Goal: Information Seeking & Learning: Learn about a topic

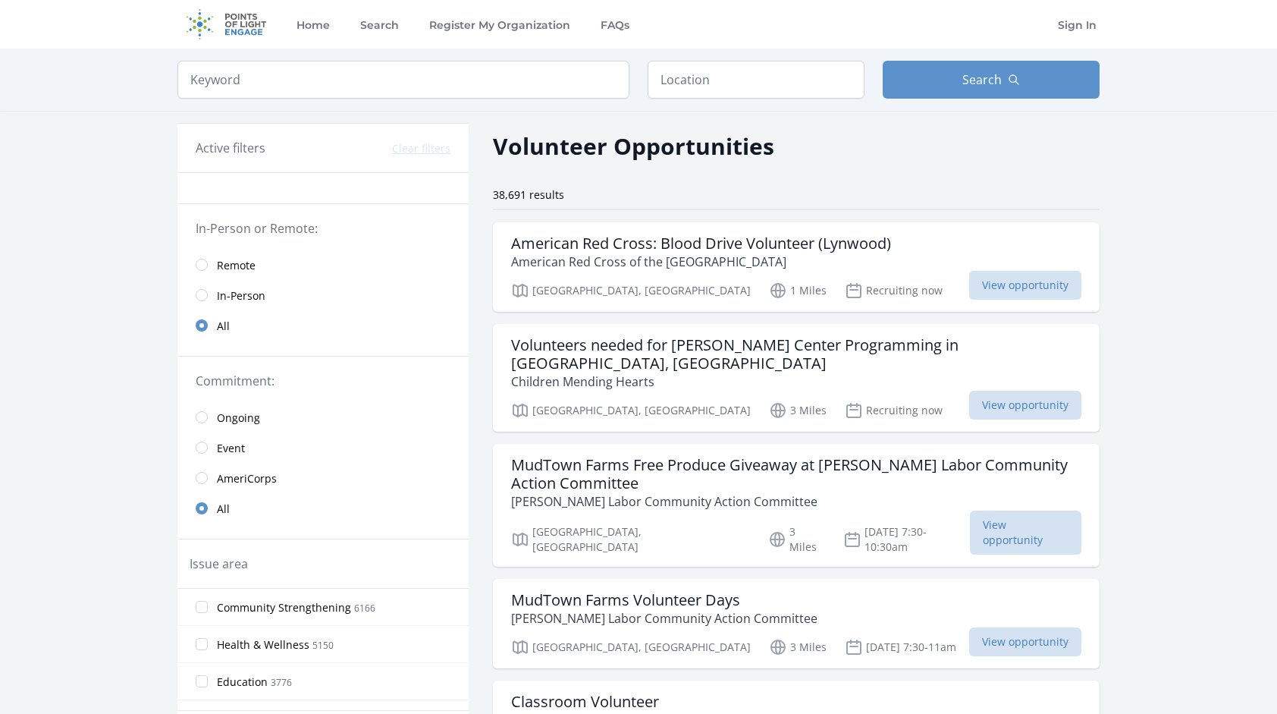
click at [234, 260] on span "Remote" at bounding box center [236, 265] width 39 height 15
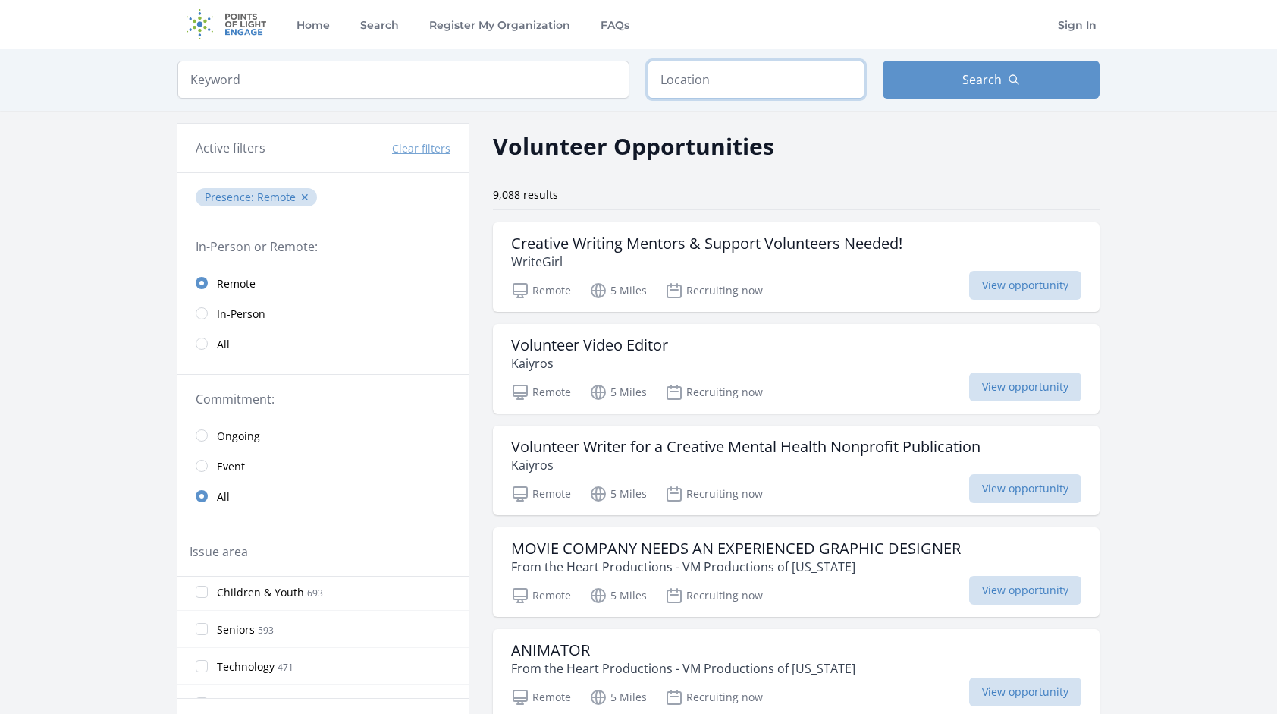
click at [705, 74] on input "text" at bounding box center [756, 80] width 217 height 38
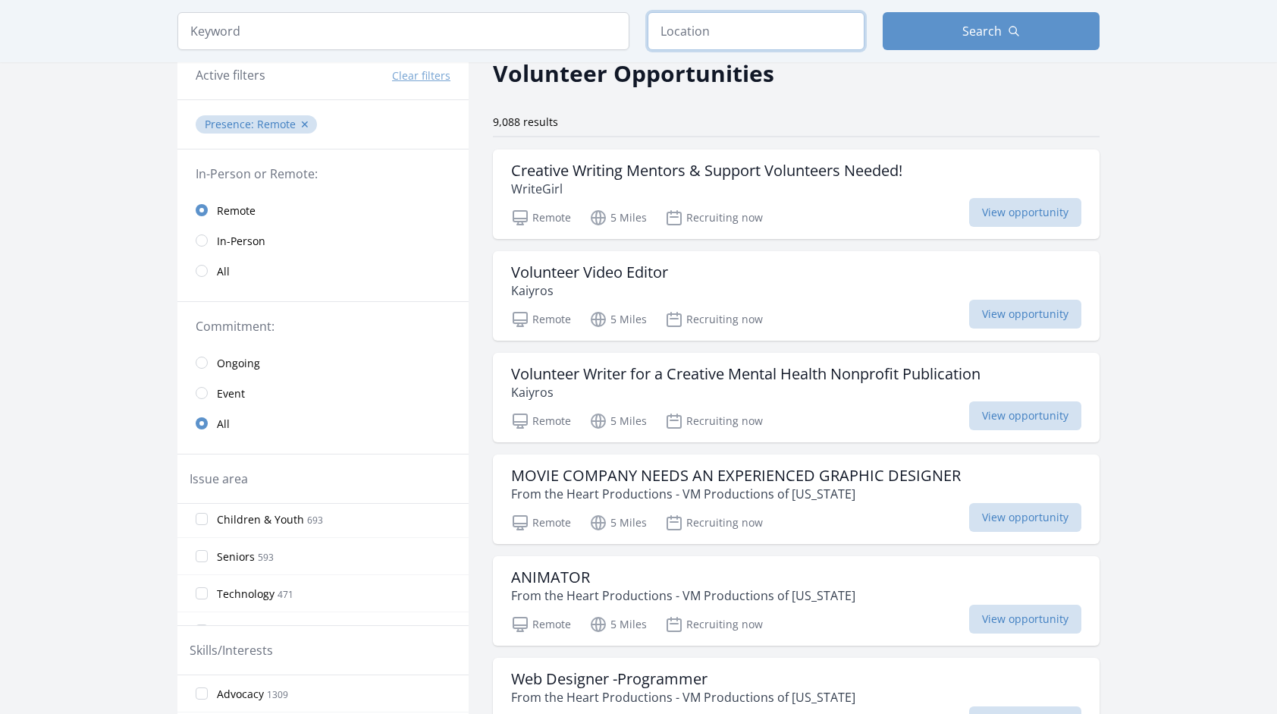
scroll to position [76, 0]
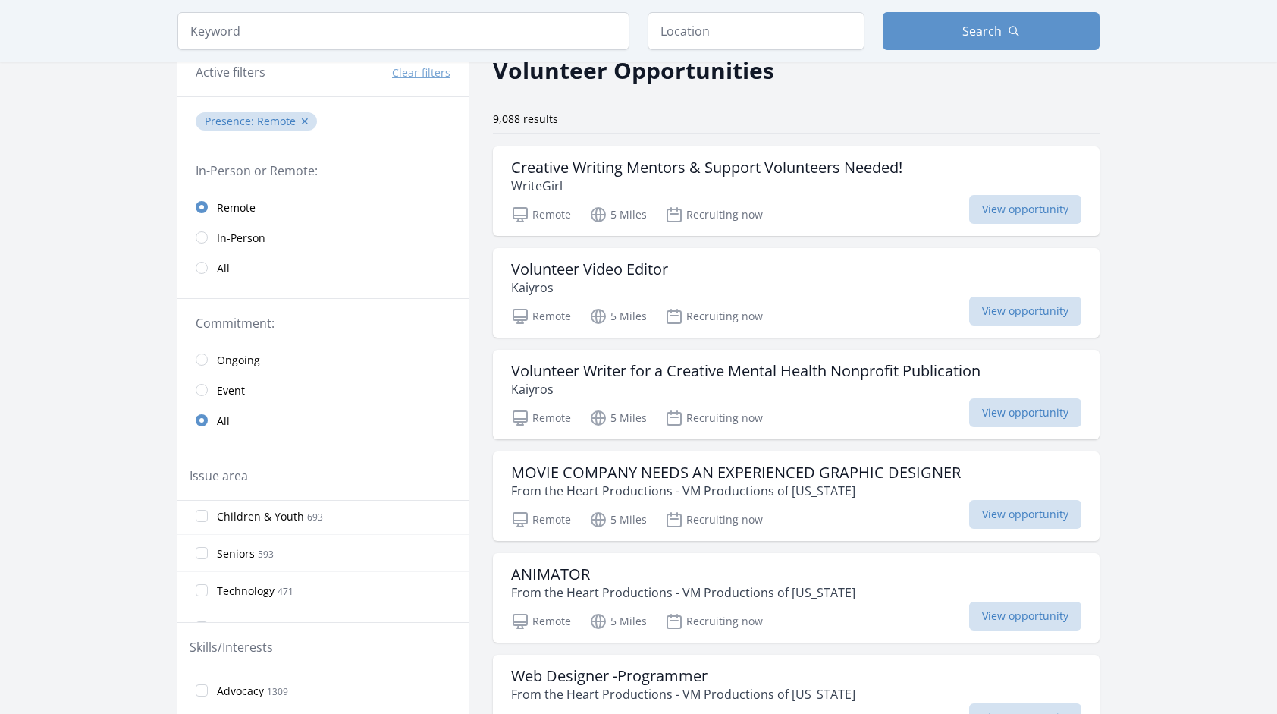
click at [211, 355] on link "Ongoing" at bounding box center [323, 359] width 291 height 30
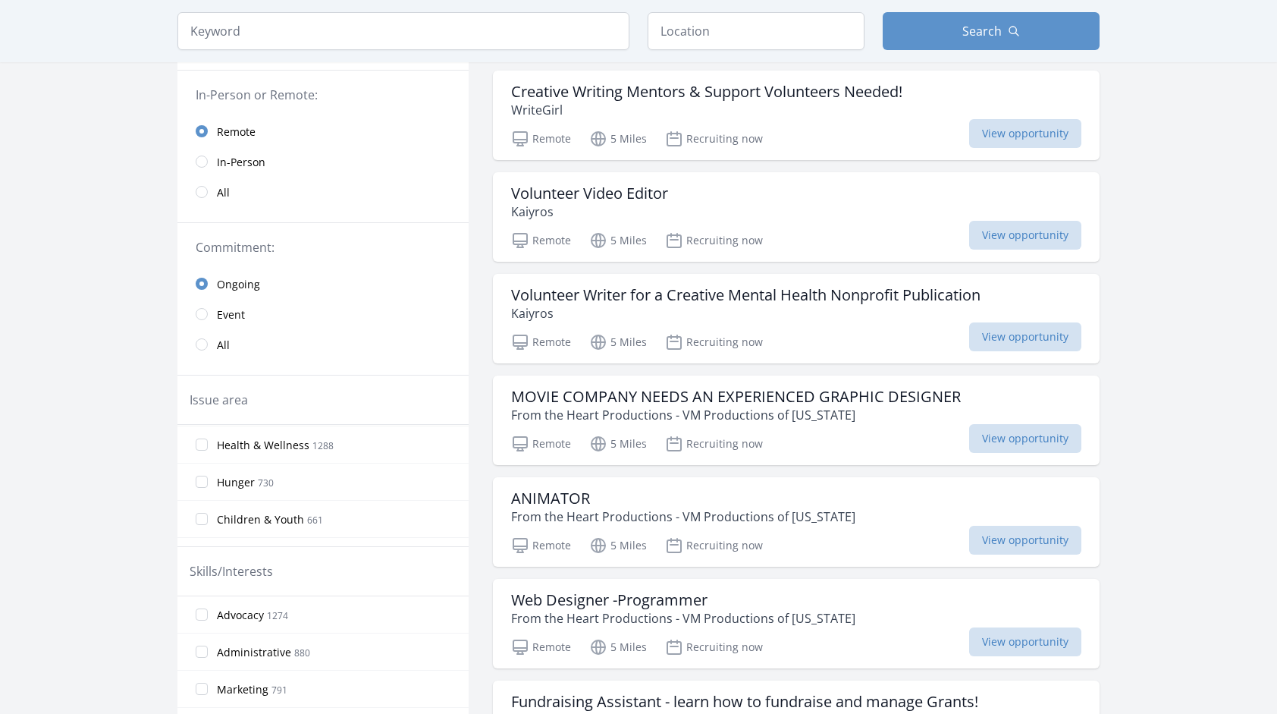
scroll to position [76, 0]
click at [196, 514] on input "Children & Youth 661" at bounding box center [202, 516] width 12 height 12
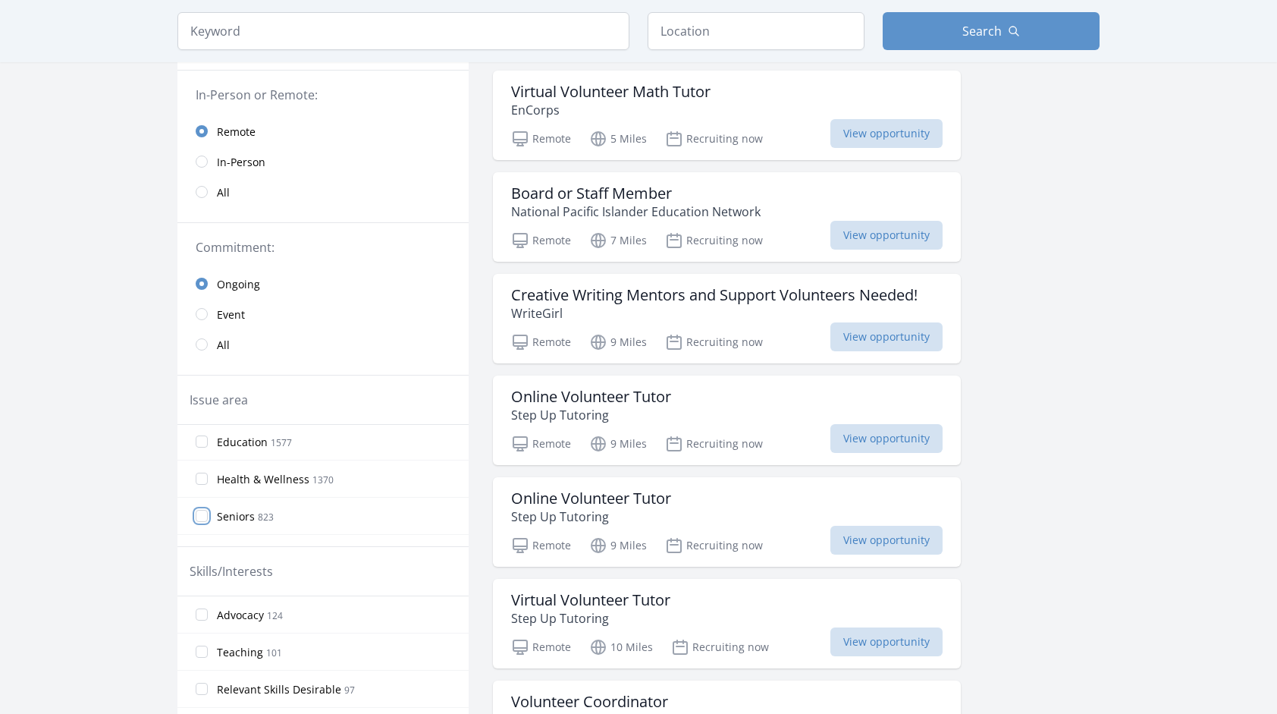
click at [199, 513] on input "Seniors 823" at bounding box center [202, 516] width 12 height 12
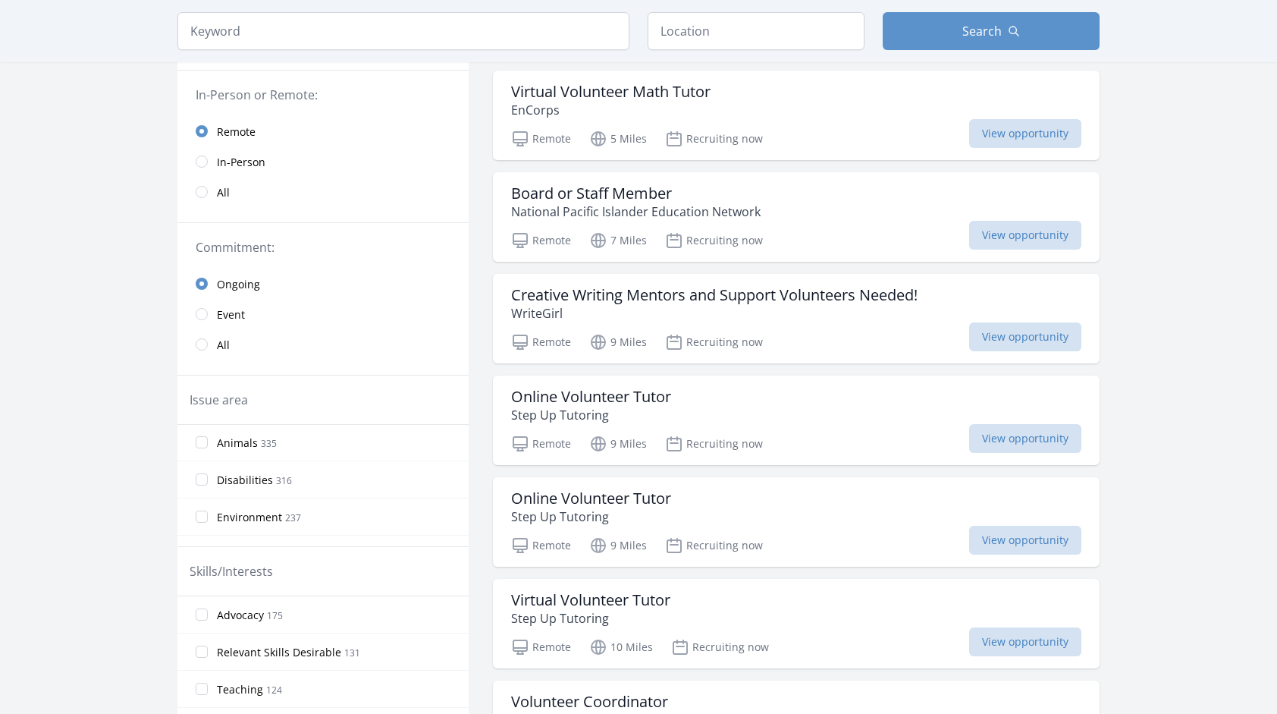
scroll to position [379, 0]
click at [202, 436] on input "Disabilities 316" at bounding box center [202, 435] width 12 height 12
click at [205, 466] on label "Mentoring 119" at bounding box center [323, 466] width 291 height 30
click at [205, 466] on input "Mentoring 119" at bounding box center [202, 466] width 12 height 12
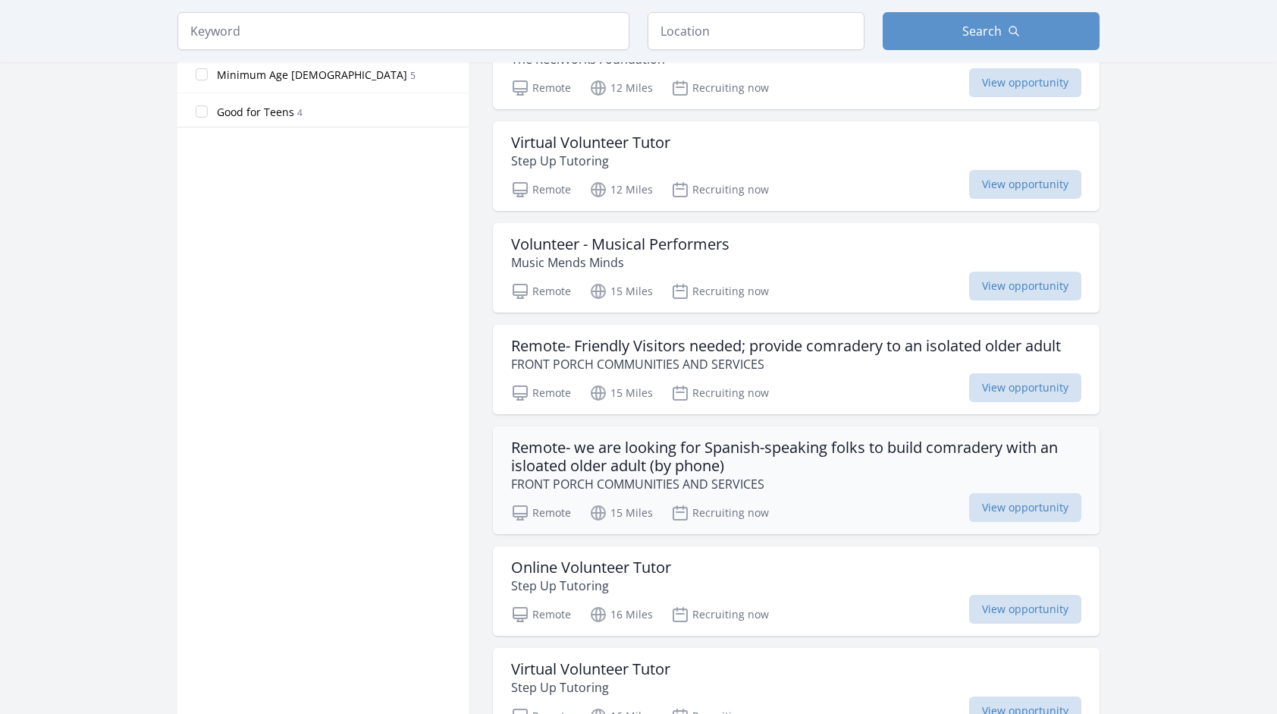
scroll to position [910, 0]
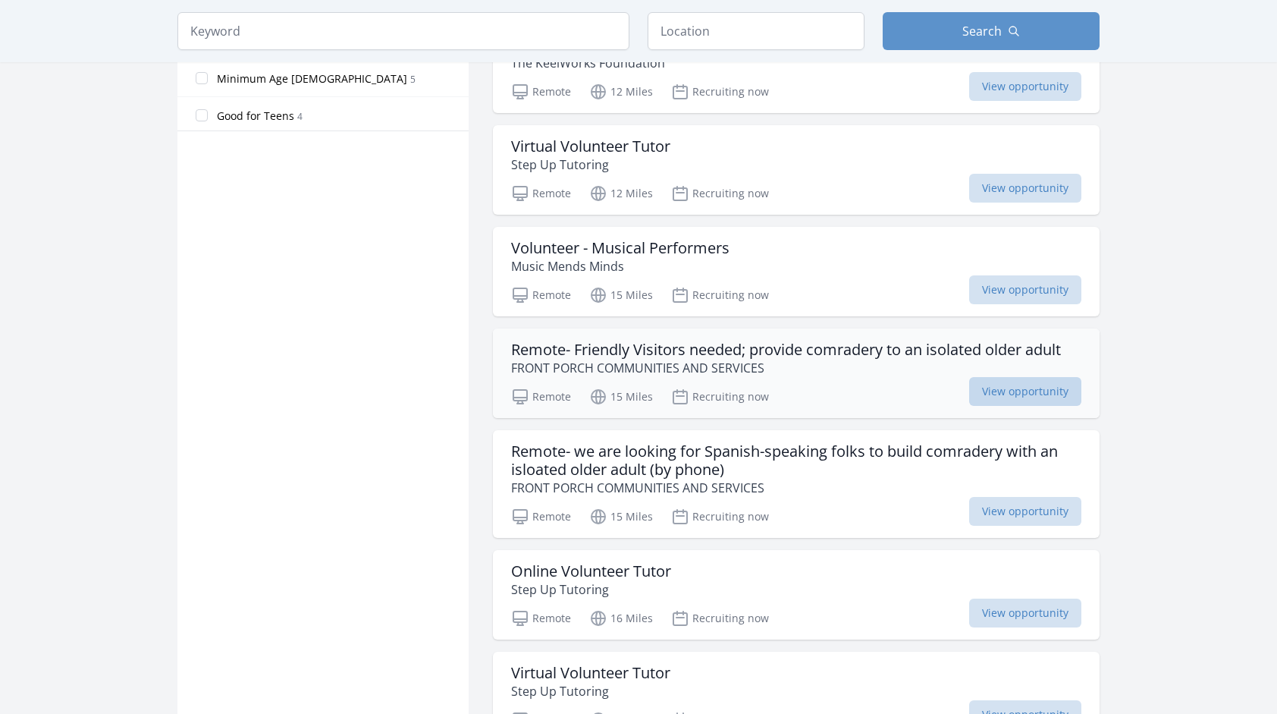
click at [1043, 390] on span "View opportunity" at bounding box center [1025, 391] width 112 height 29
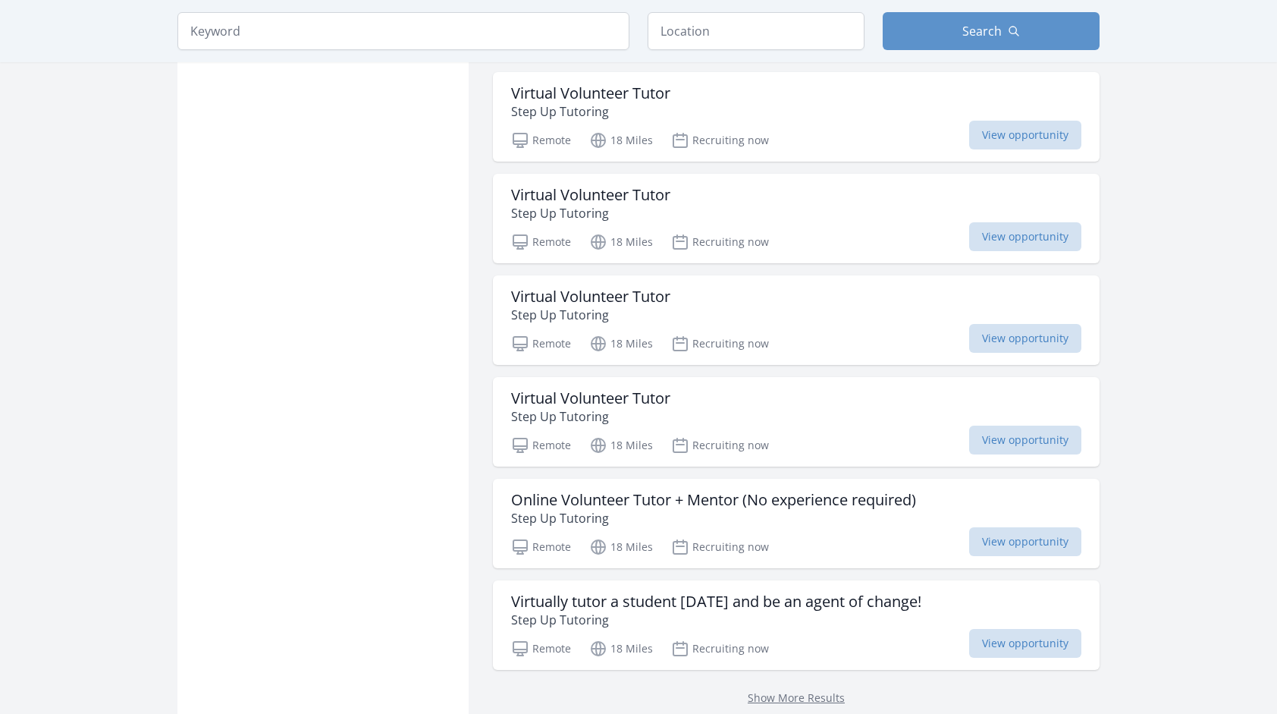
scroll to position [1593, 0]
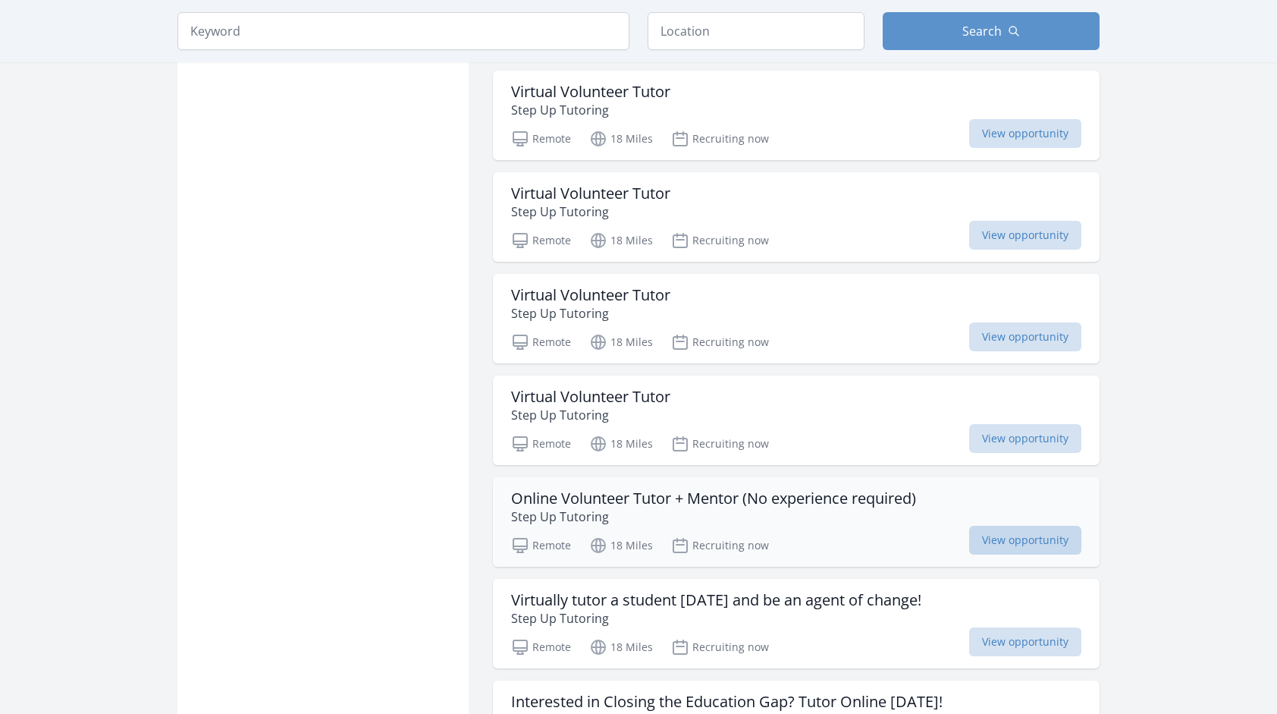
click at [1047, 534] on span "View opportunity" at bounding box center [1025, 540] width 112 height 29
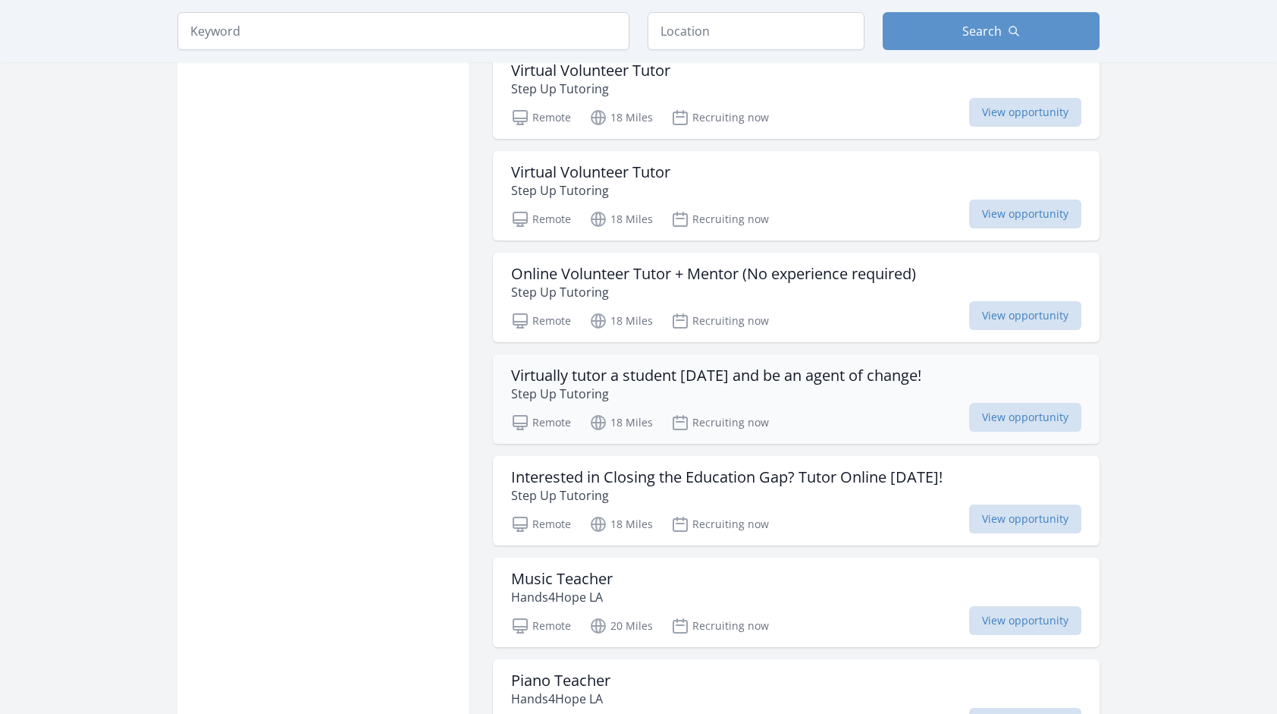
scroll to position [1821, 0]
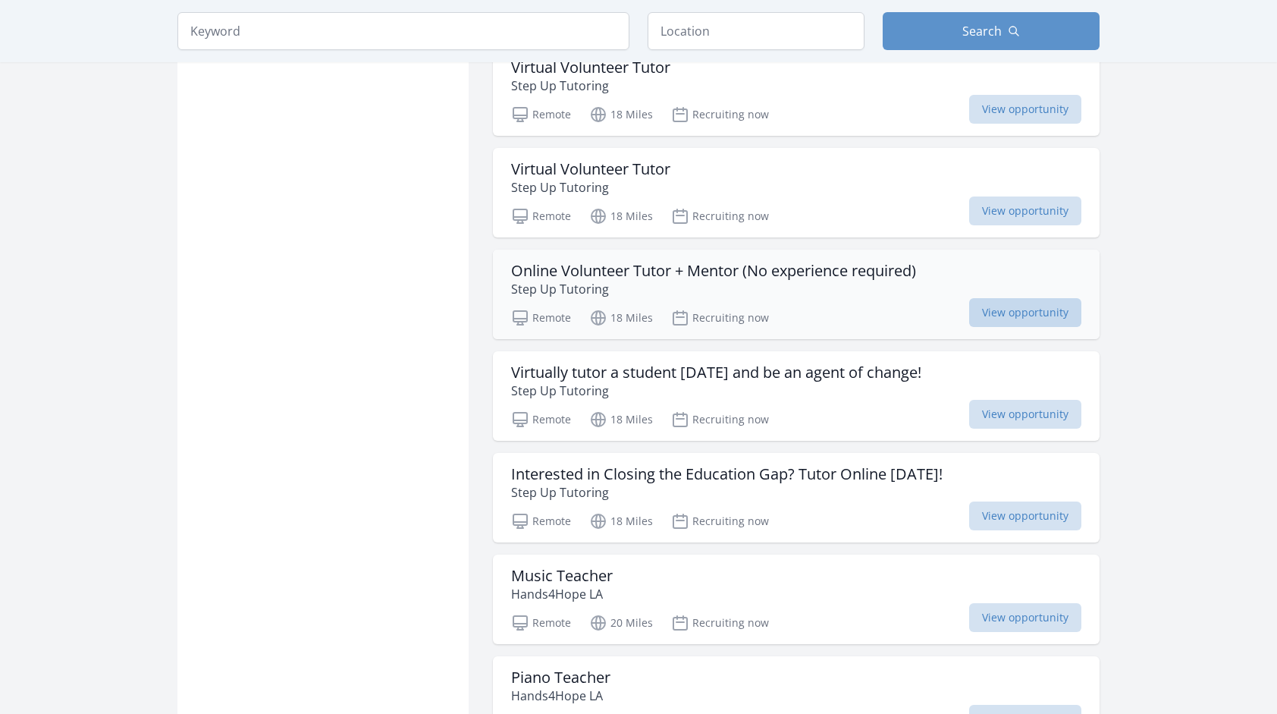
click at [1030, 306] on span "View opportunity" at bounding box center [1025, 312] width 112 height 29
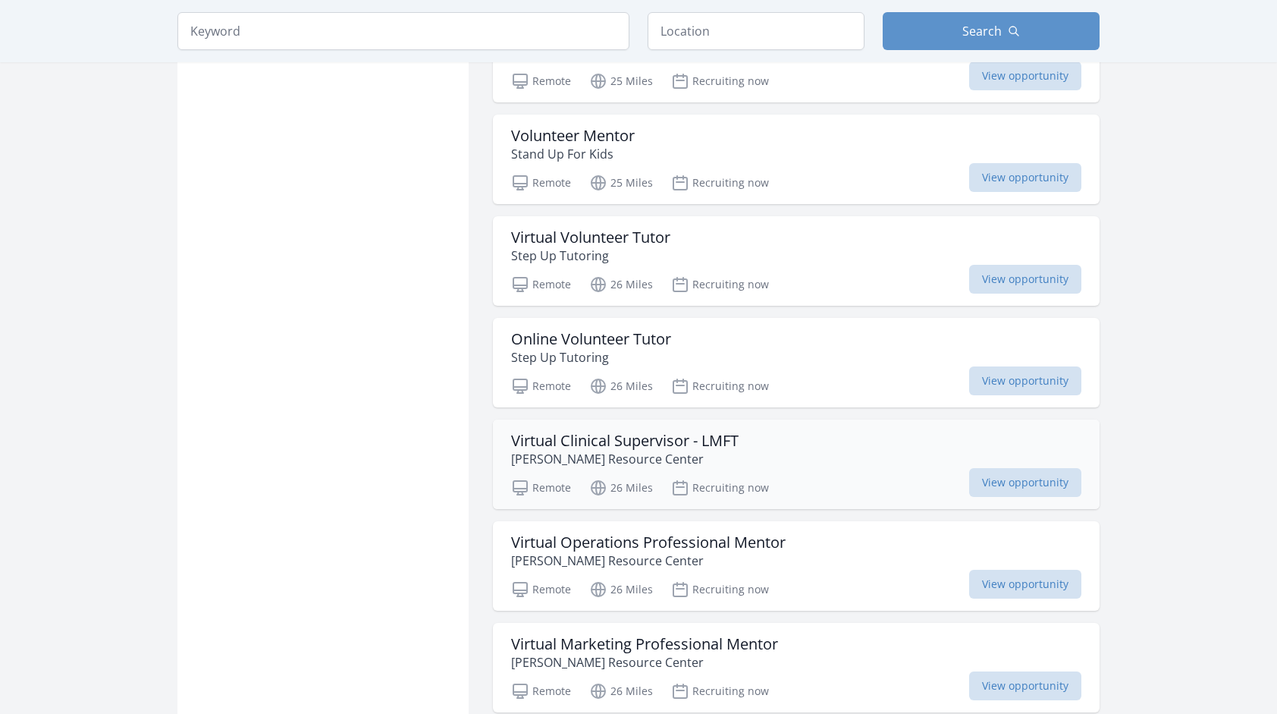
scroll to position [3489, 0]
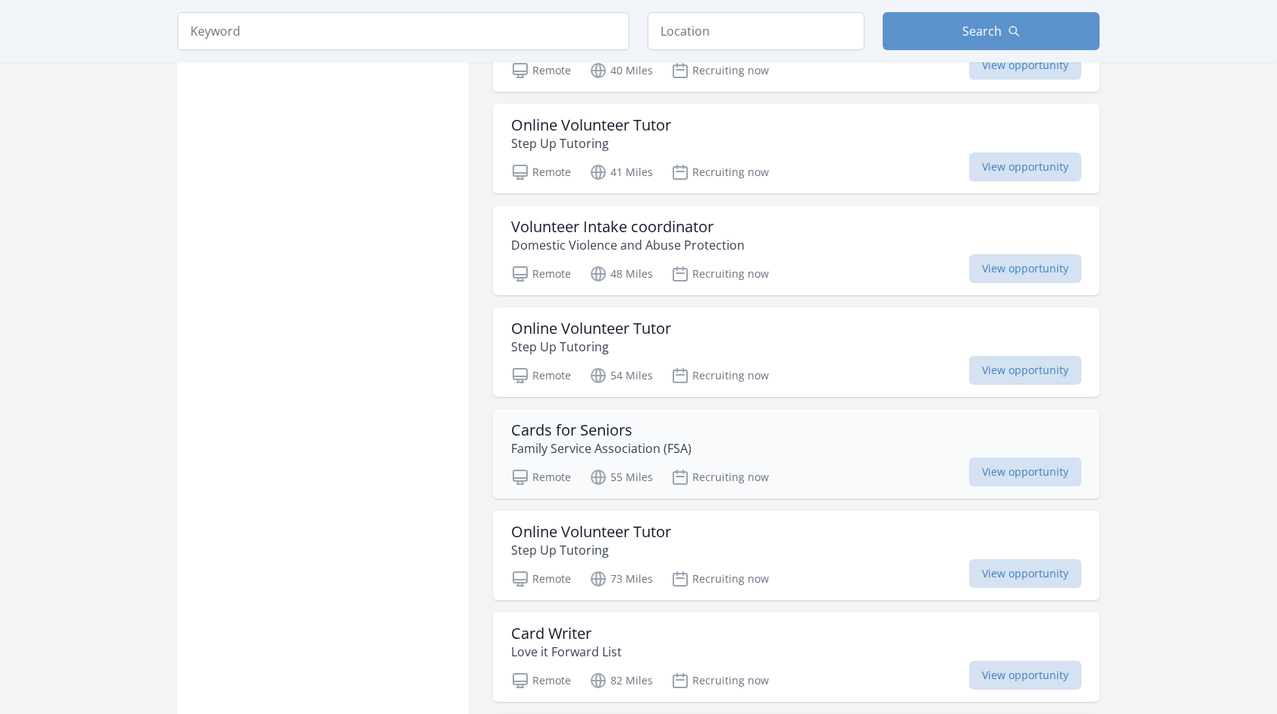
scroll to position [5158, 0]
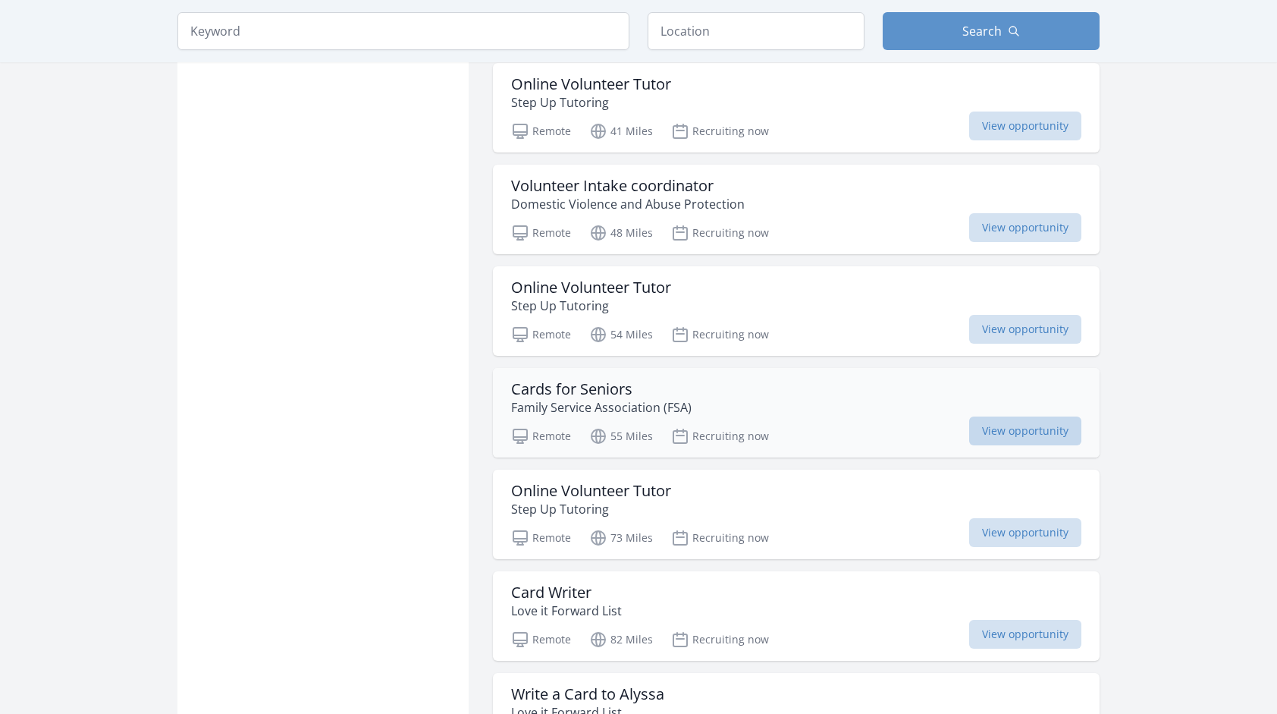
click at [1025, 416] on span "View opportunity" at bounding box center [1025, 430] width 112 height 29
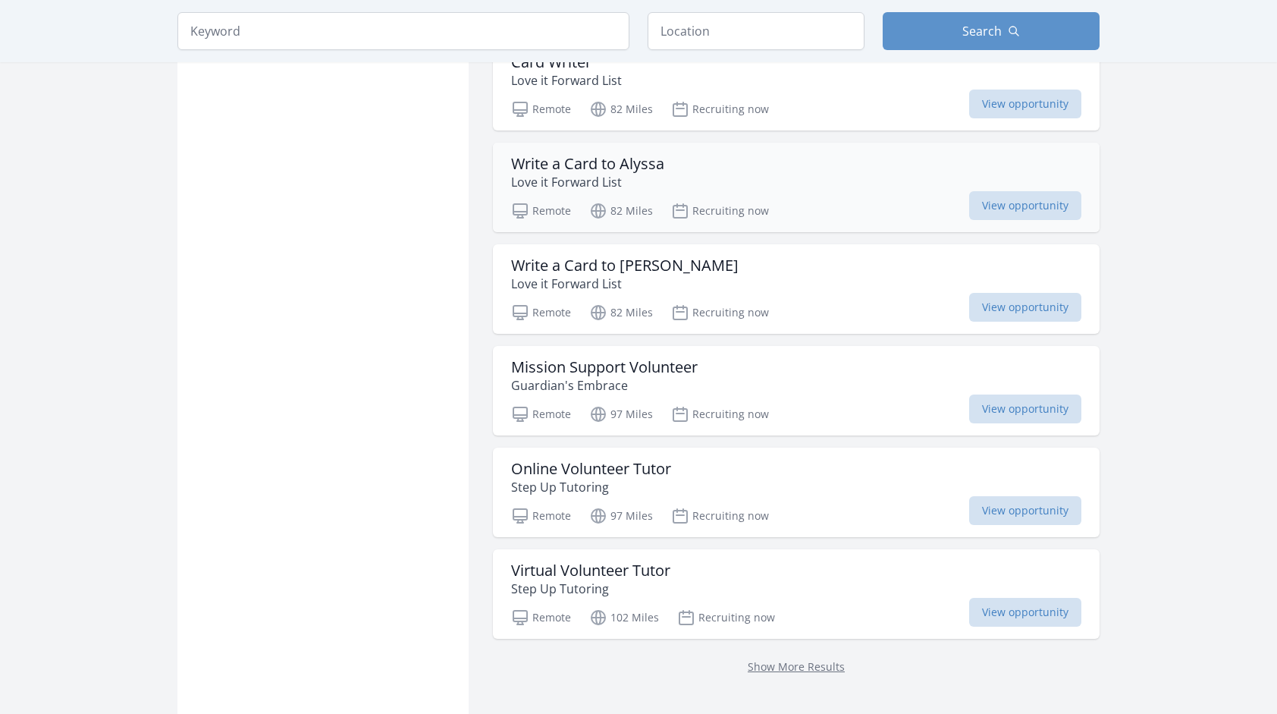
scroll to position [5689, 0]
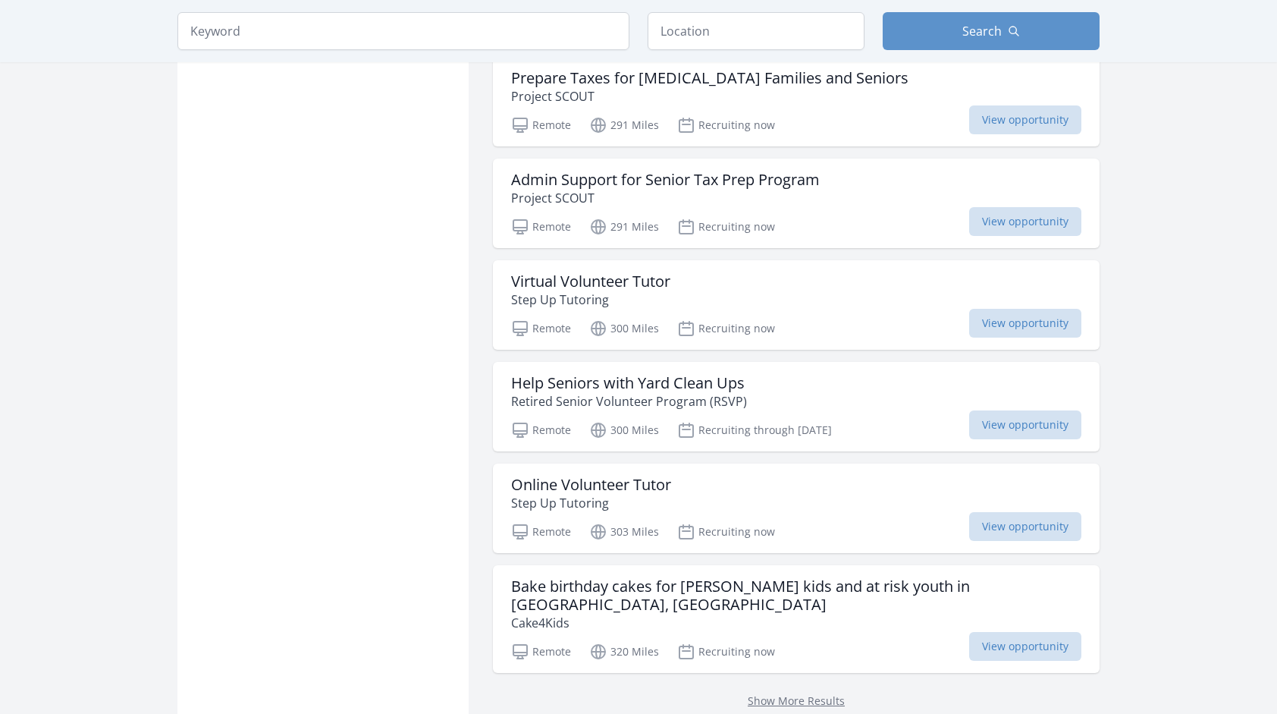
scroll to position [7737, 0]
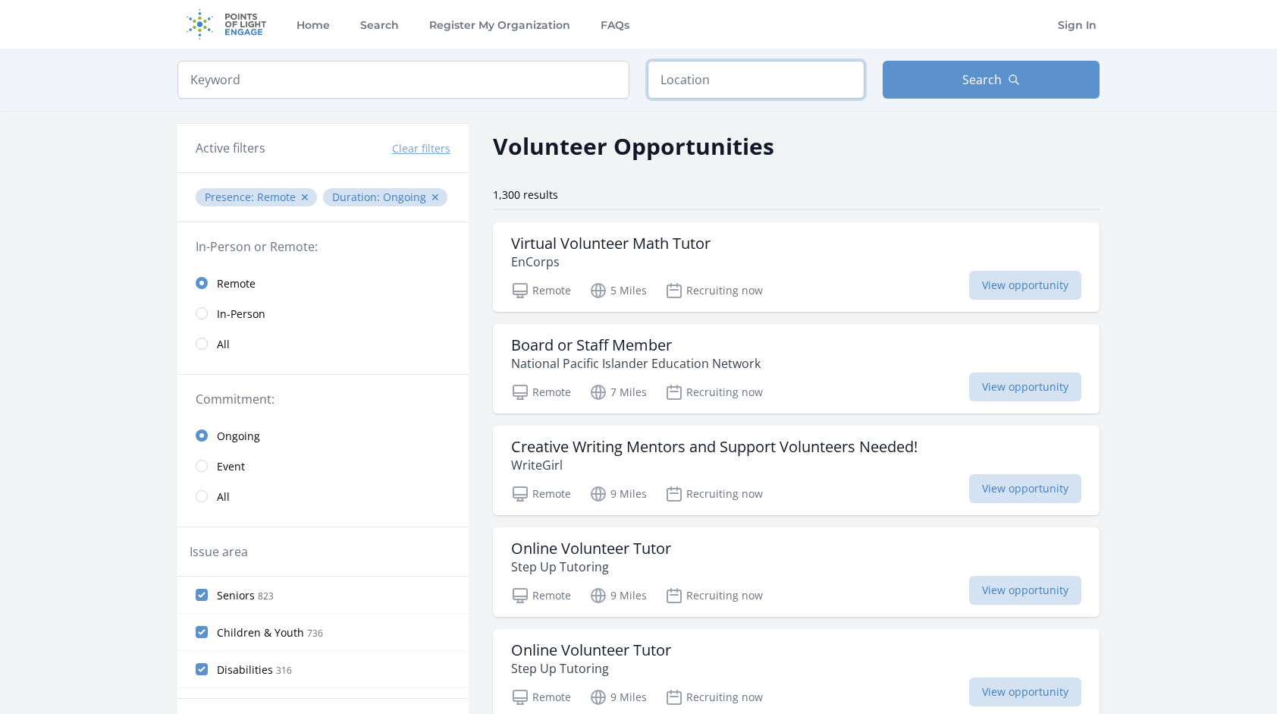
click at [722, 75] on input "text" at bounding box center [756, 80] width 217 height 38
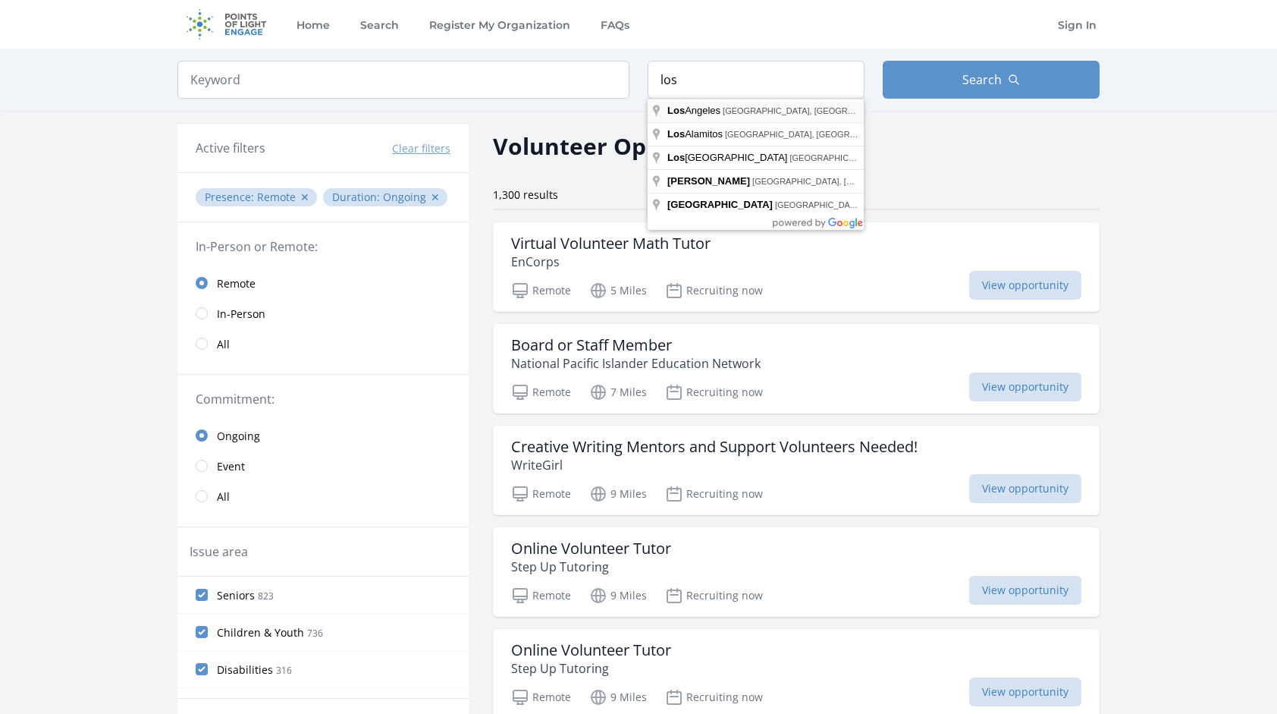
type input "Los Angeles, CA, USA"
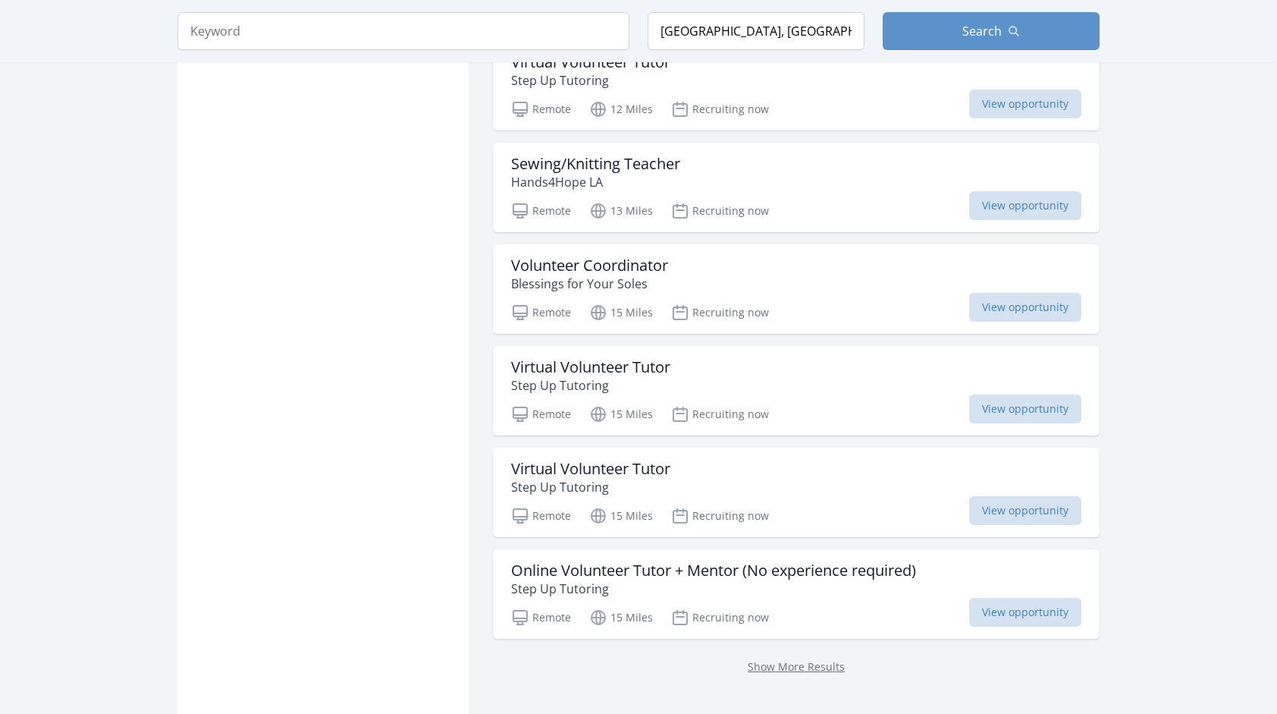
scroll to position [1669, 0]
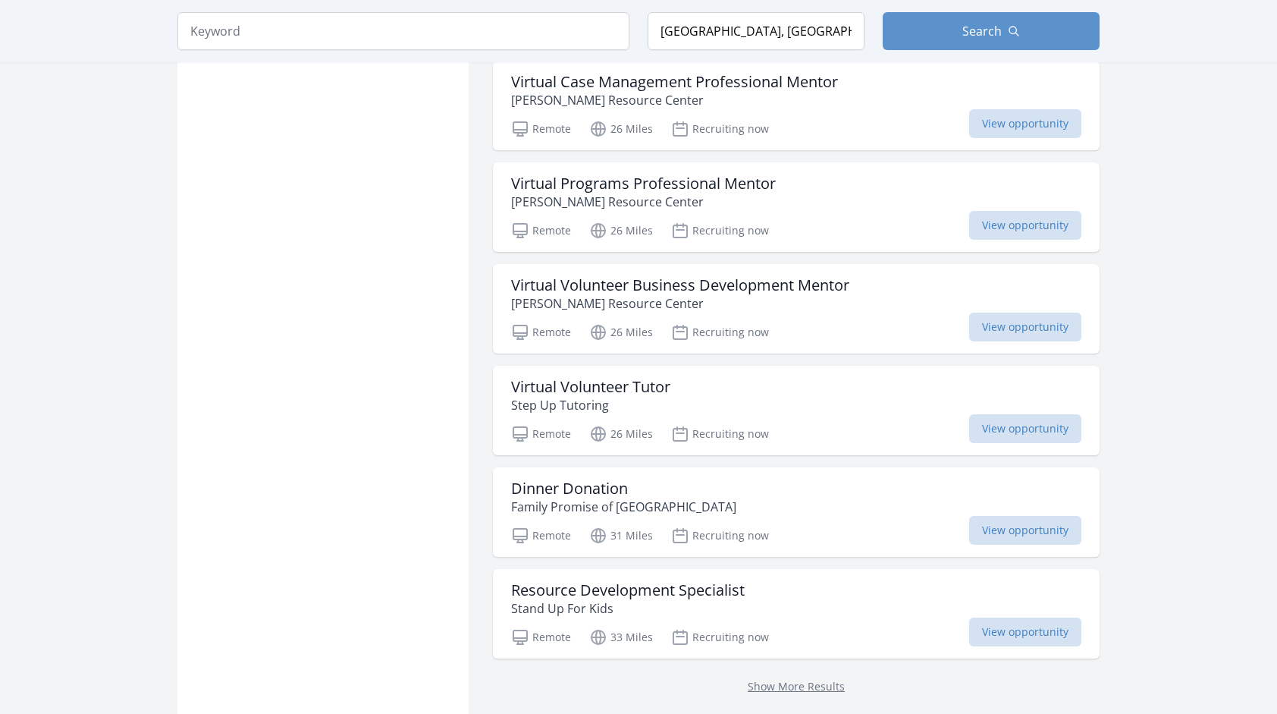
scroll to position [3641, 0]
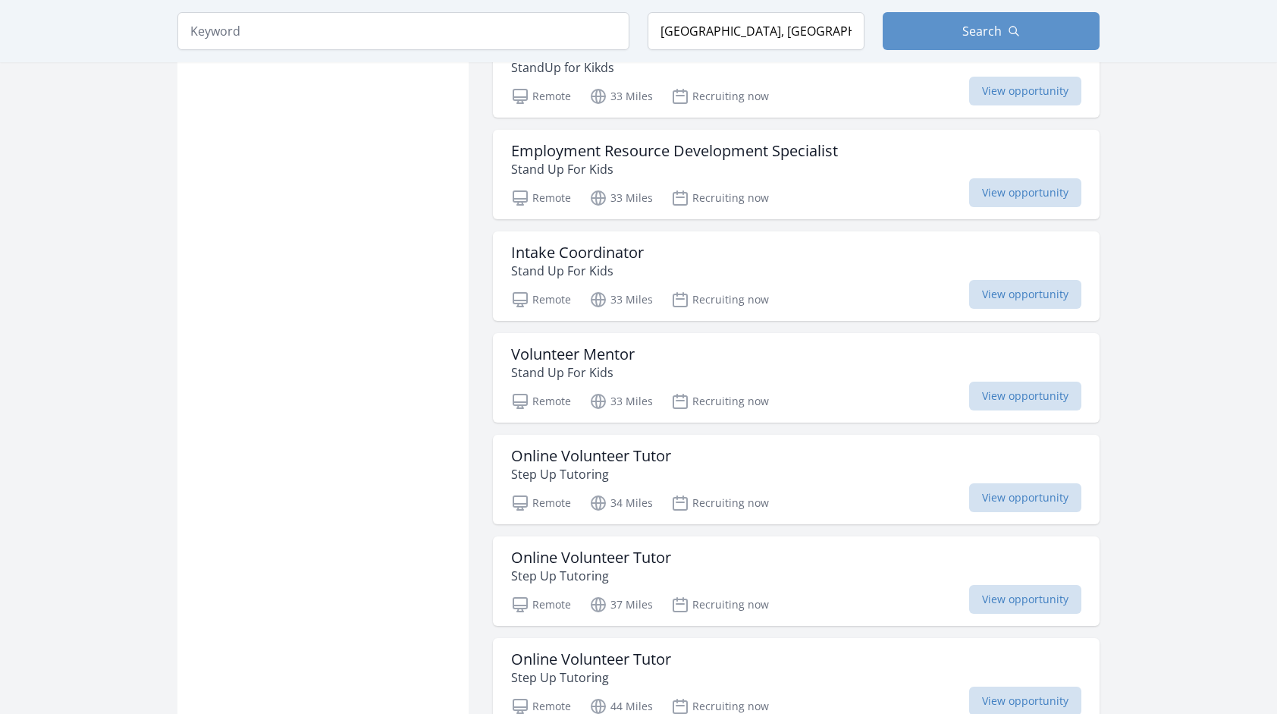
scroll to position [4551, 0]
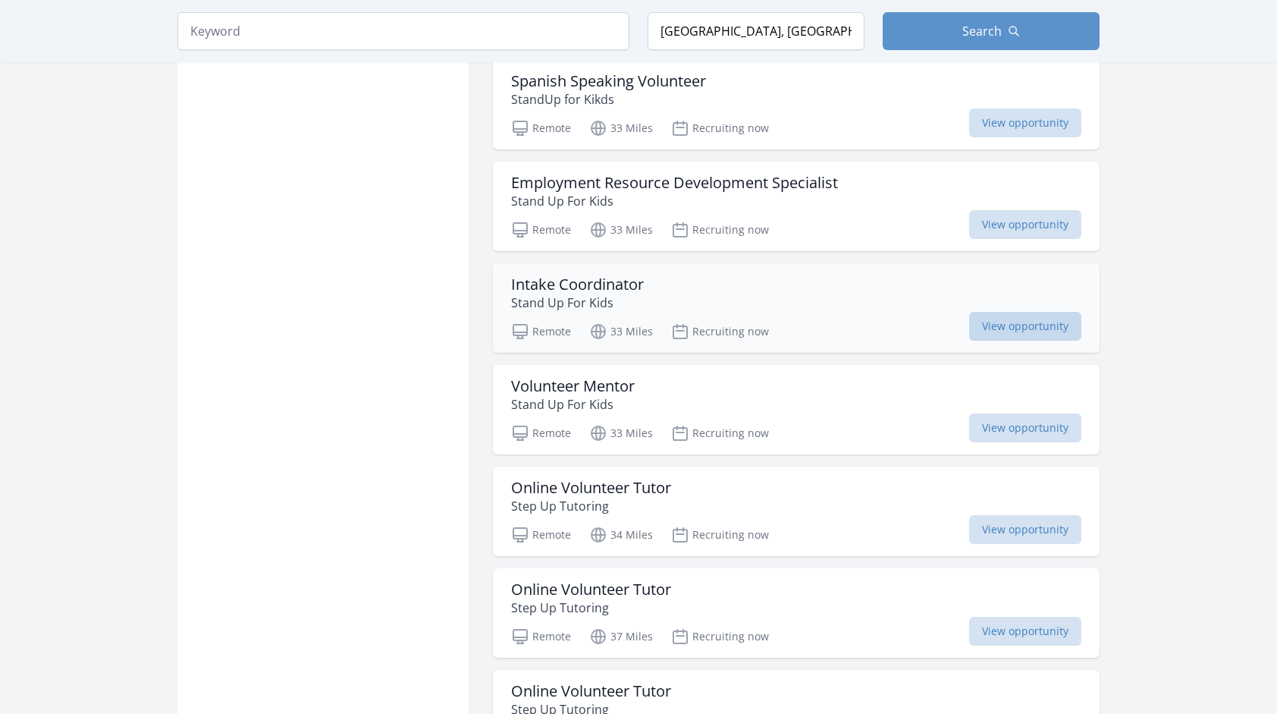
click at [1010, 312] on span "View opportunity" at bounding box center [1025, 326] width 112 height 29
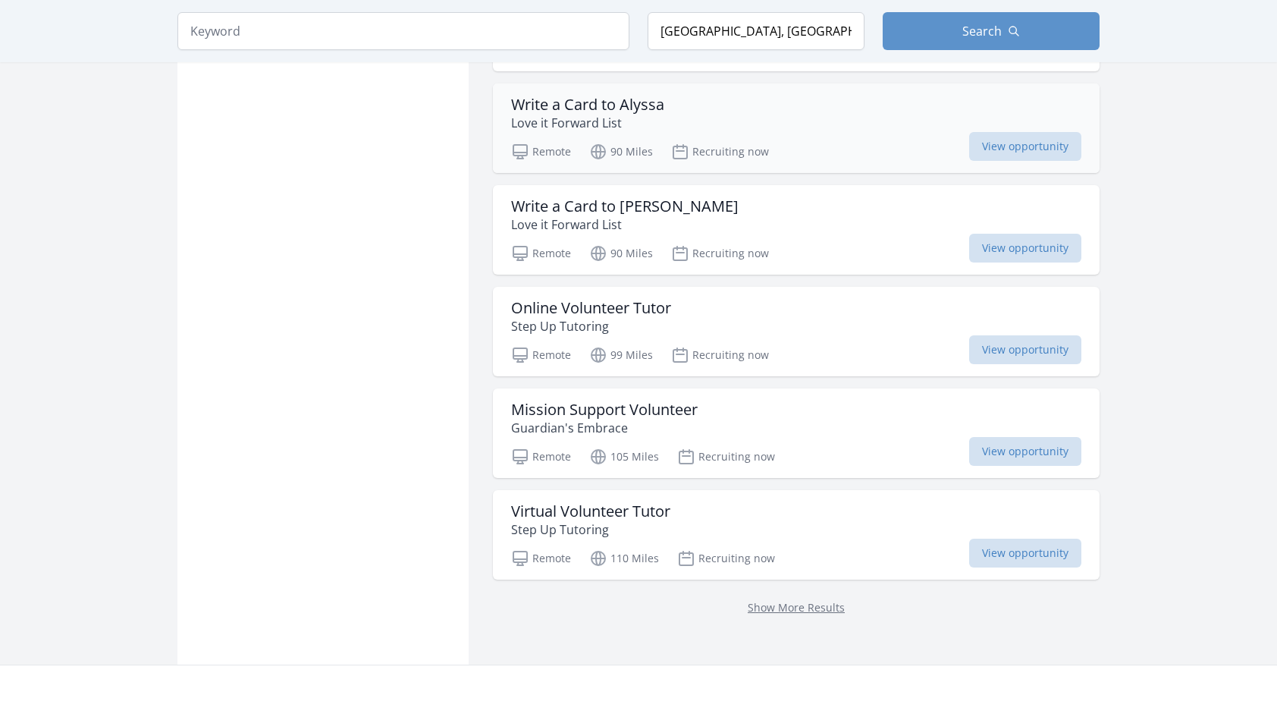
scroll to position [5765, 0]
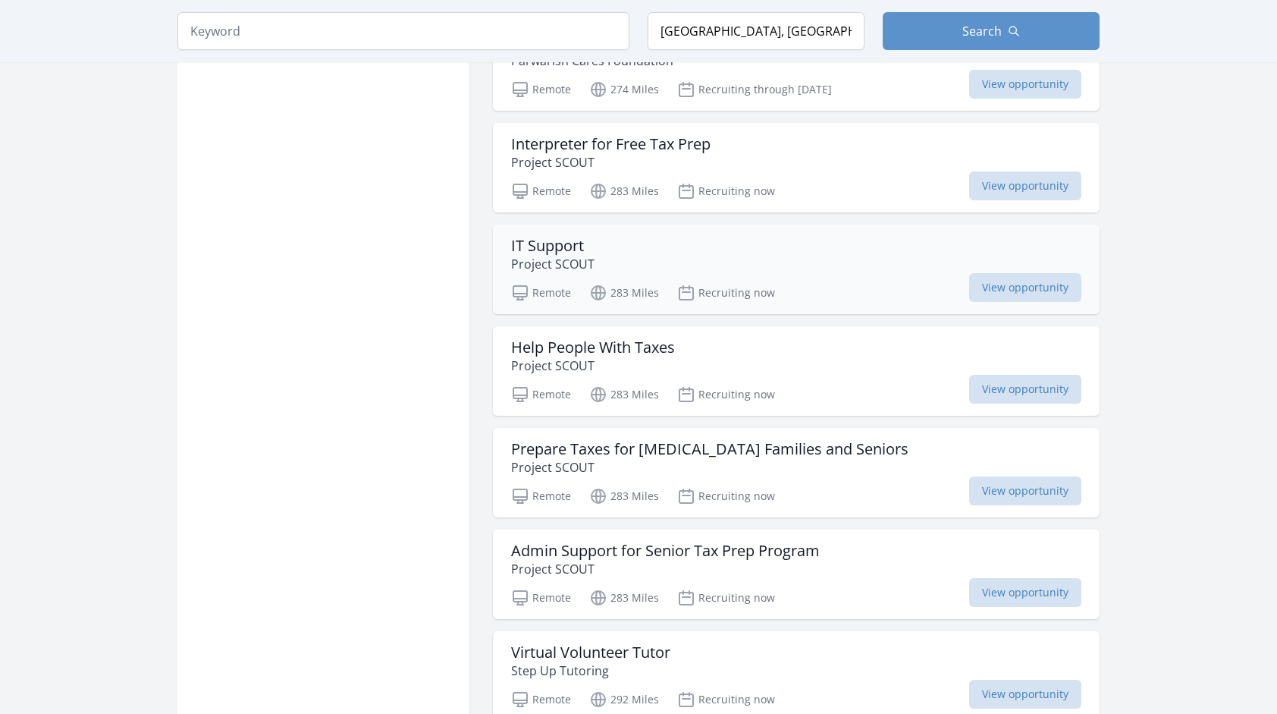
scroll to position [7358, 0]
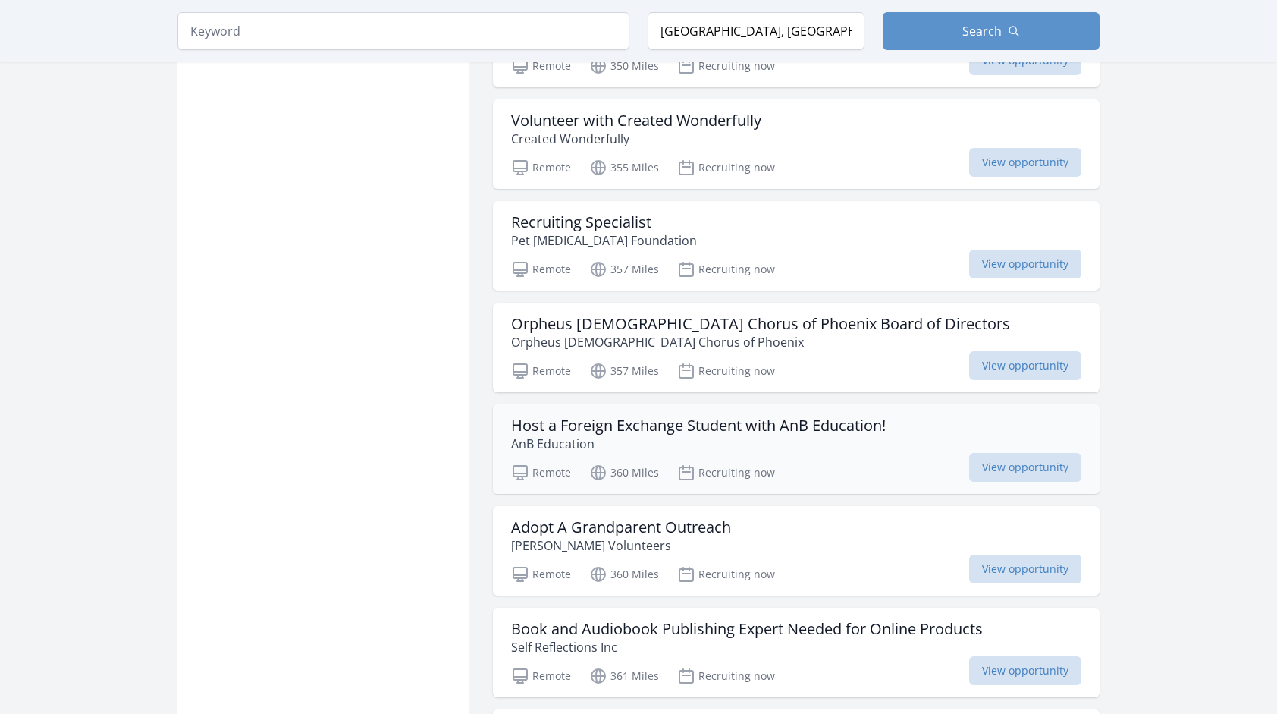
scroll to position [9482, 0]
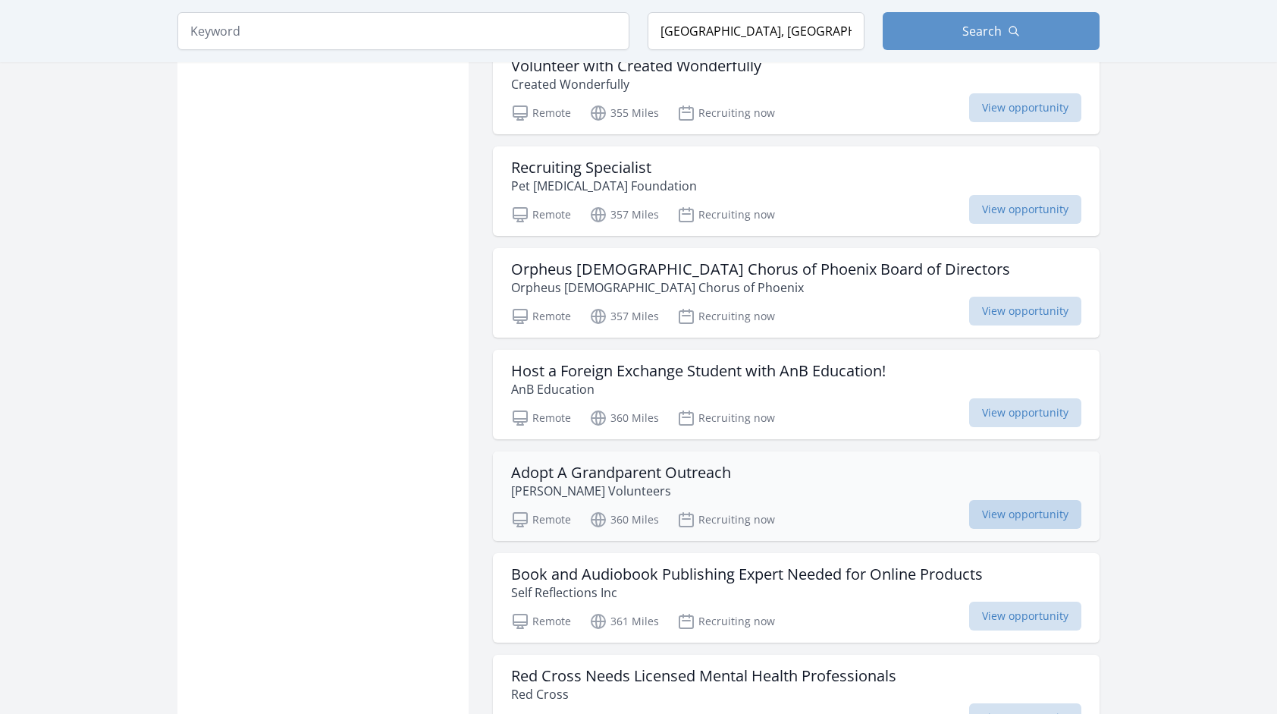
click at [1051, 500] on span "View opportunity" at bounding box center [1025, 514] width 112 height 29
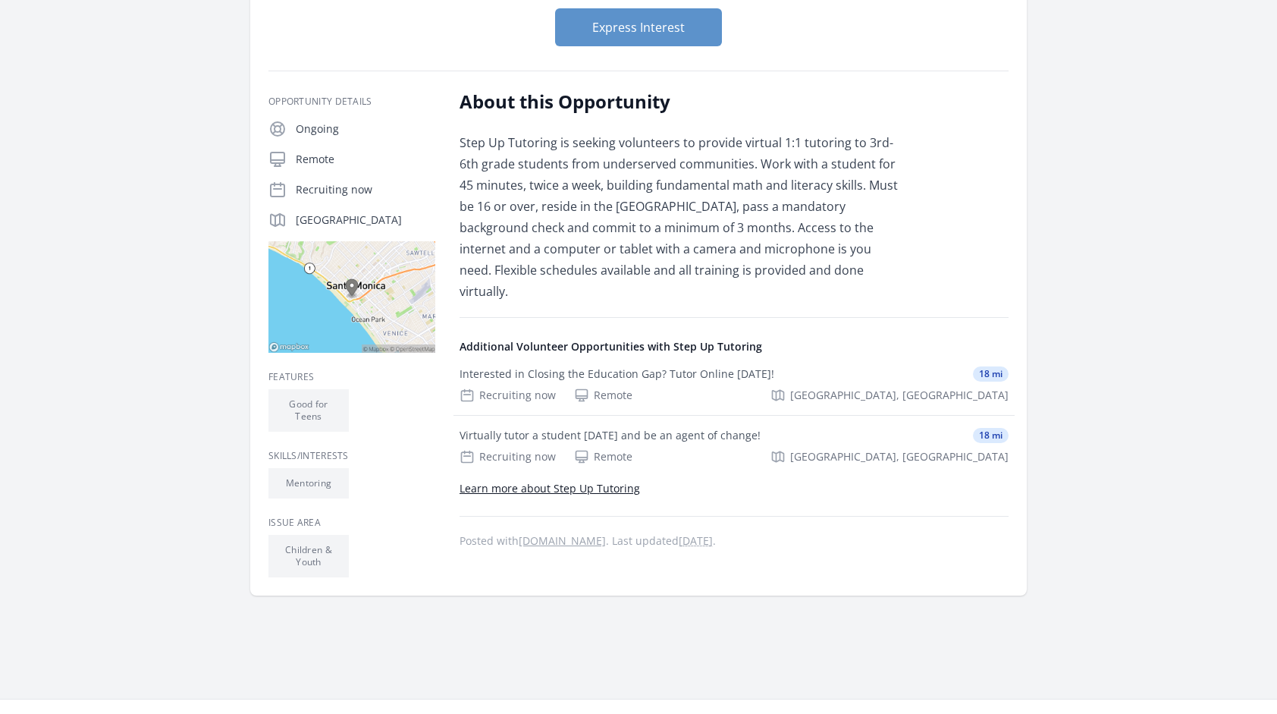
scroll to position [228, 0]
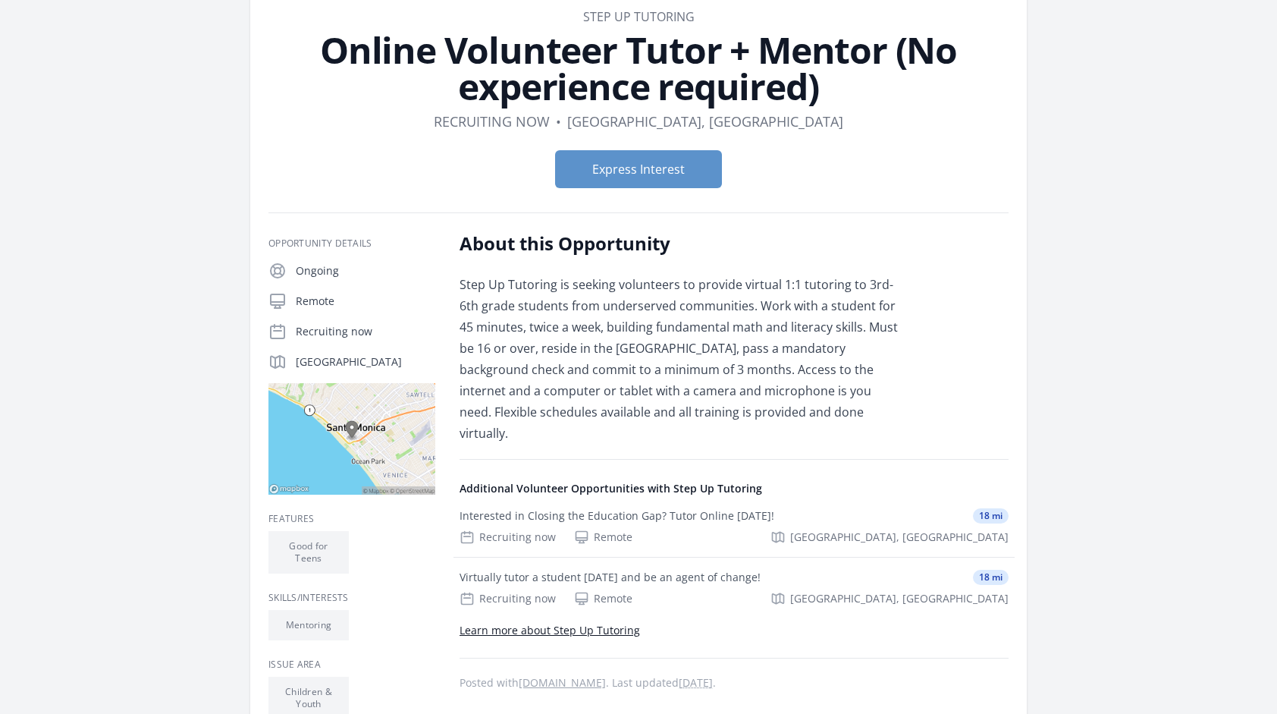
scroll to position [152, 0]
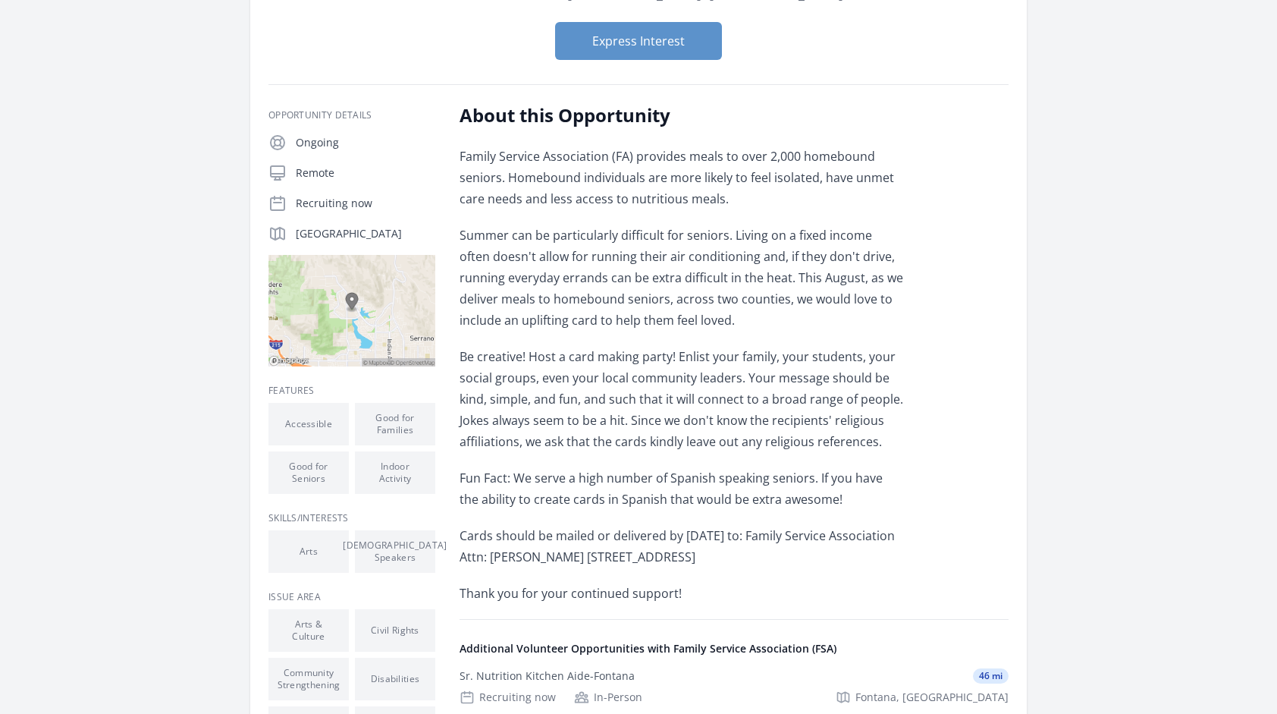
scroll to position [152, 0]
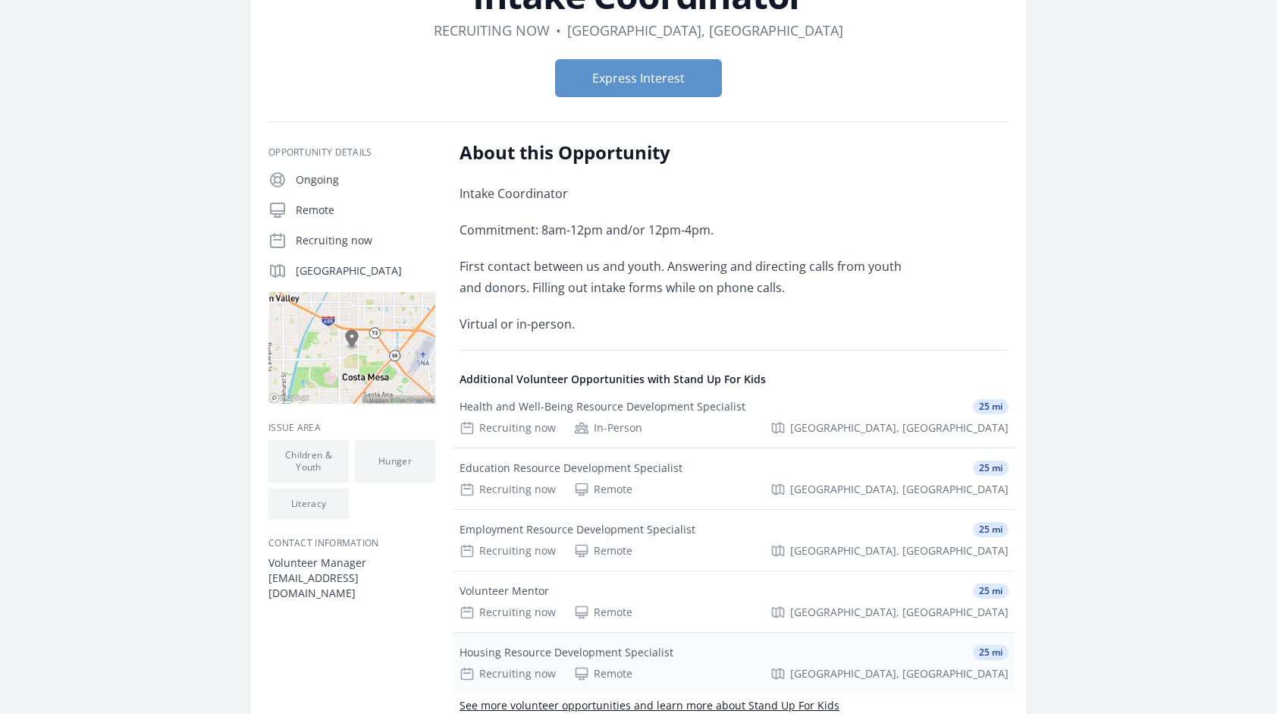
scroll to position [228, 0]
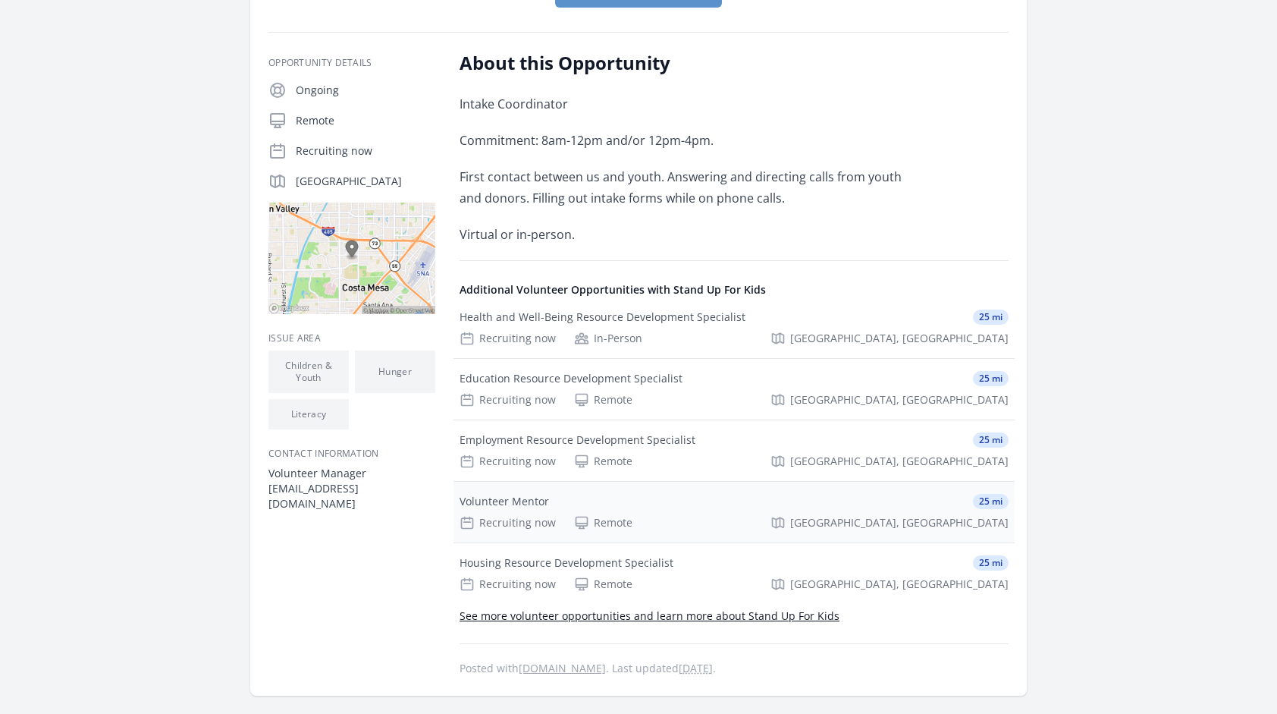
click at [507, 497] on div "Volunteer Mentor" at bounding box center [505, 501] width 90 height 15
